Goal: Information Seeking & Learning: Learn about a topic

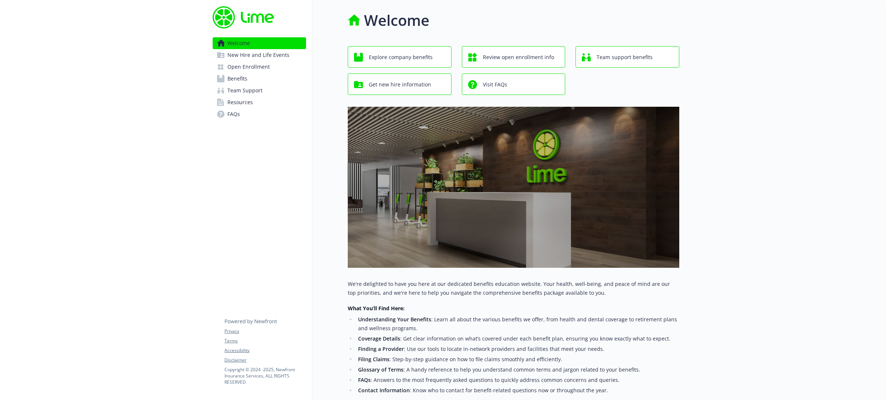
click at [235, 89] on span "Team Support" at bounding box center [244, 91] width 35 height 12
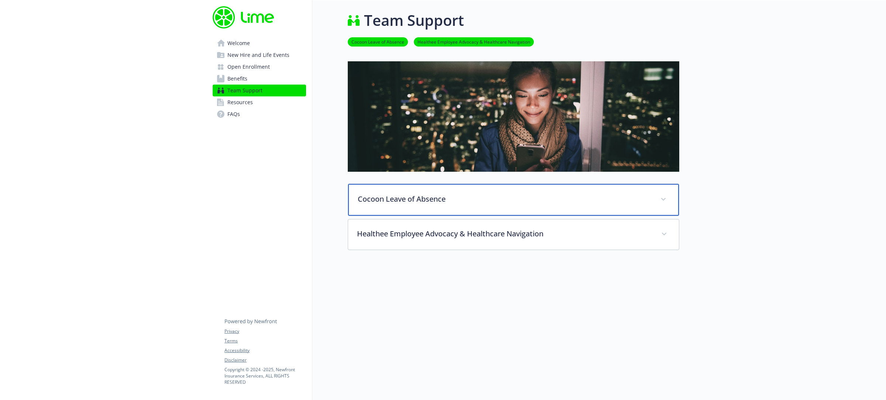
click at [429, 202] on p "Cocoon Leave of Absence" at bounding box center [505, 198] width 294 height 11
